Goal: Obtain resource: Obtain resource

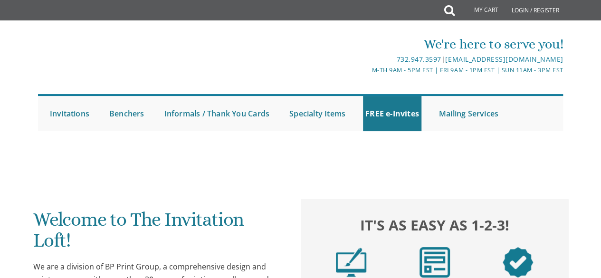
click at [379, 231] on h2 "It's as easy as 1-2-3!" at bounding box center [434, 224] width 250 height 21
click at [382, 127] on link "FREE e-Invites" at bounding box center [392, 113] width 58 height 35
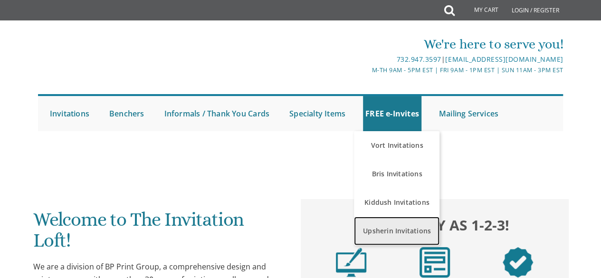
click at [384, 229] on link "Upsherin Invitations" at bounding box center [397, 231] width 86 height 29
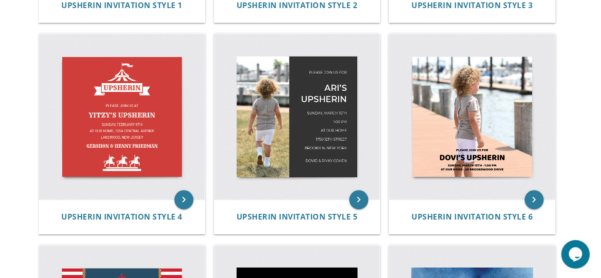
scroll to position [388, 0]
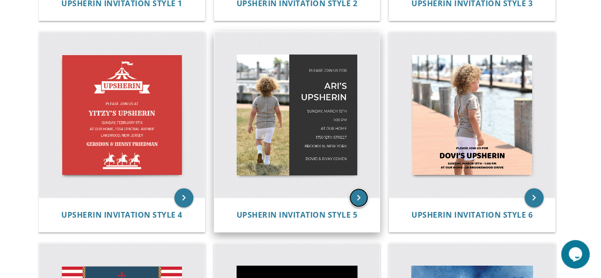
click at [358, 199] on icon "keyboard_arrow_right" at bounding box center [358, 197] width 19 height 19
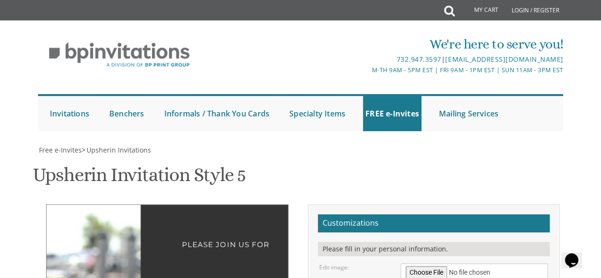
scroll to position [181, 0]
click at [414, 263] on input "file" at bounding box center [475, 272] width 148 height 19
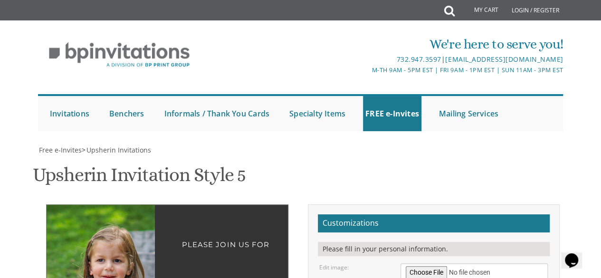
click at [432, 263] on input "file" at bounding box center [475, 272] width 148 height 19
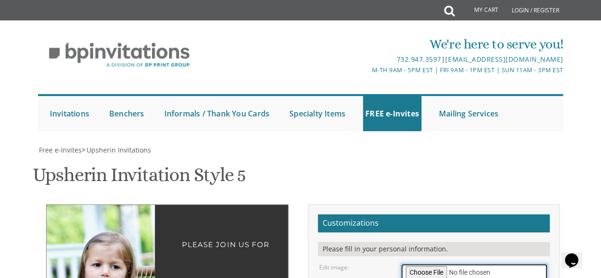
click at [424, 263] on input "file" at bounding box center [475, 272] width 148 height 19
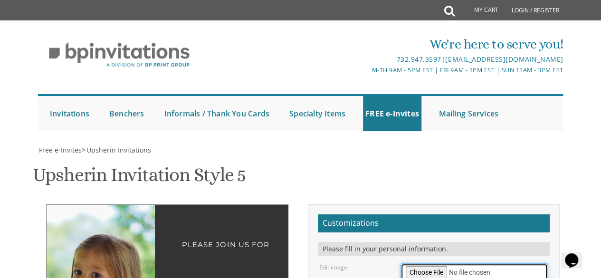
click at [428, 263] on input "file" at bounding box center [475, 272] width 148 height 19
type input "C:\fakepath\Mandelbaum (35 of 68).jpg"
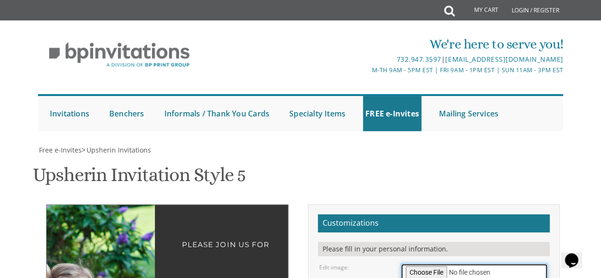
click at [426, 263] on input "file" at bounding box center [475, 272] width 148 height 19
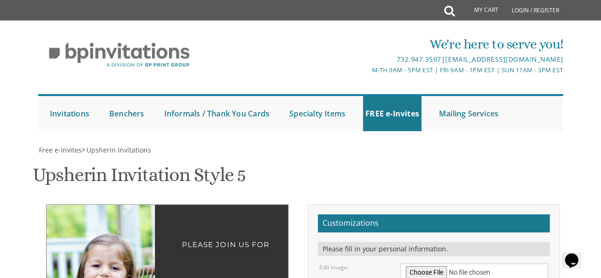
click at [420, 263] on input "file" at bounding box center [475, 272] width 148 height 19
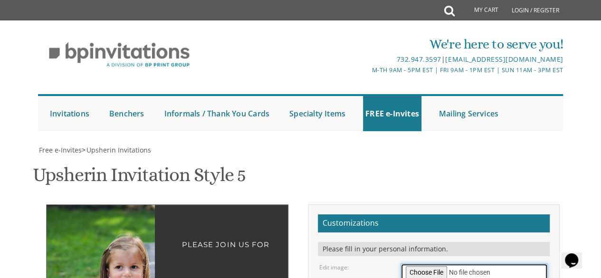
click at [428, 263] on input "file" at bounding box center [475, 272] width 148 height 19
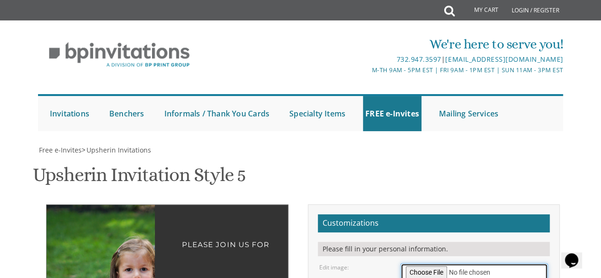
click at [432, 263] on input "file" at bounding box center [475, 272] width 148 height 19
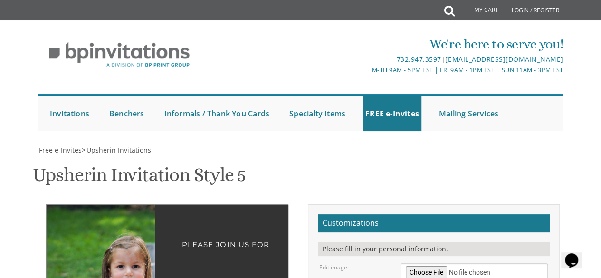
click at [414, 263] on input "file" at bounding box center [475, 272] width 148 height 19
type input "C:\fakepath\[PERSON_NAME] (50 of 68).jpg"
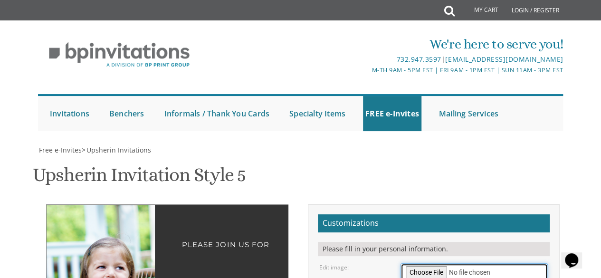
click at [436, 263] on input "file" at bounding box center [475, 272] width 148 height 19
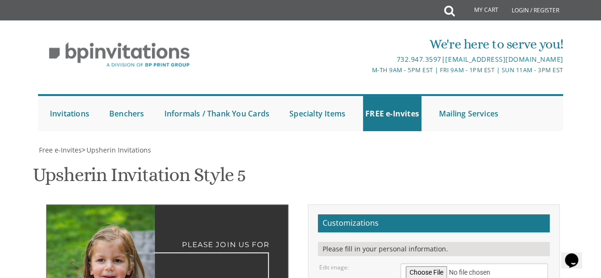
type textarea "[PERSON_NAME]'s Upsherin"
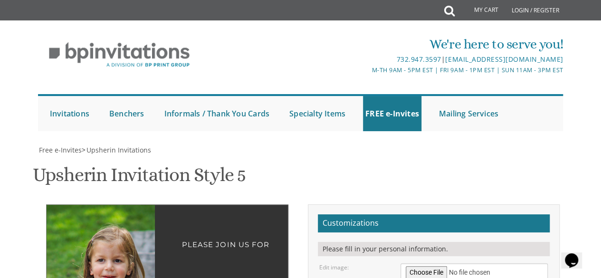
type textarea "[DATE] 2:30 pm at our home [STREET_ADDRESS]"
type textarea "D"
type textarea "[PERSON_NAME] & [PERSON_NAME]"
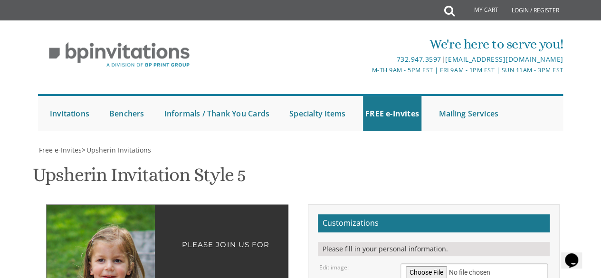
scroll to position [192, 0]
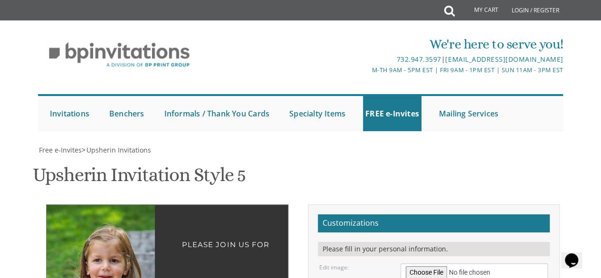
drag, startPoint x: 122, startPoint y: 109, endPoint x: 119, endPoint y: 159, distance: 49.5
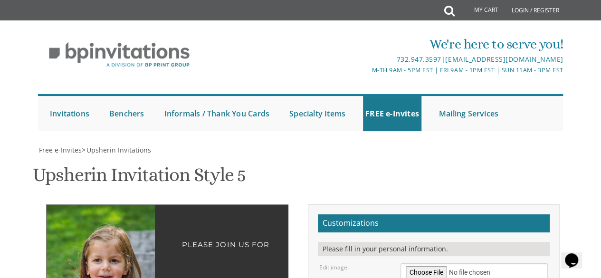
type input "[PERSON_NAME][EMAIL_ADDRESS][PERSON_NAME][DOMAIN_NAME]"
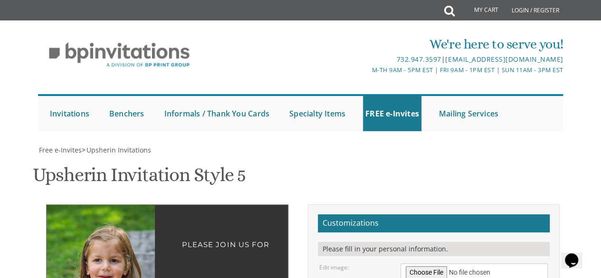
type textarea "[DATE] 2:30 pm at our home [STREET_ADDRESS]"
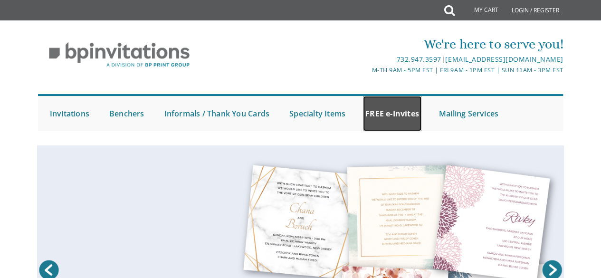
click at [390, 111] on link "FREE e-Invites" at bounding box center [392, 113] width 58 height 35
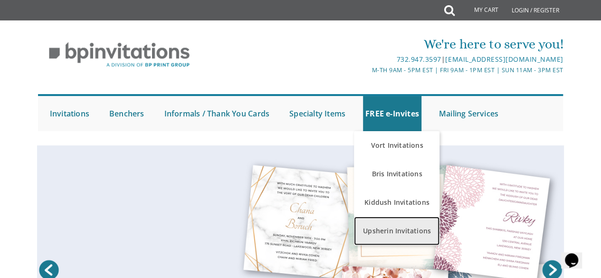
click at [384, 233] on link "Upsherin Invitations" at bounding box center [397, 231] width 86 height 29
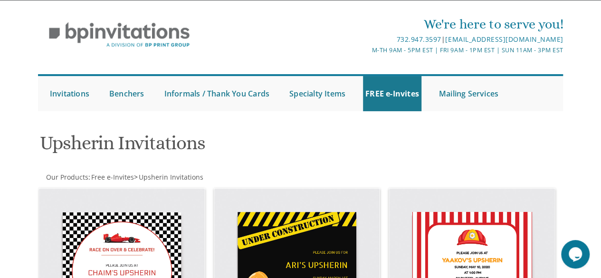
scroll to position [18, 0]
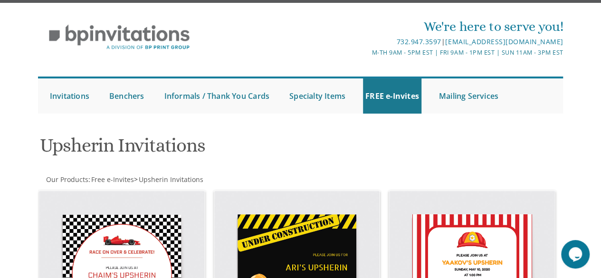
click at [453, 136] on div "Upsherin Invitations" at bounding box center [301, 147] width 536 height 38
